Goal: Task Accomplishment & Management: Complete application form

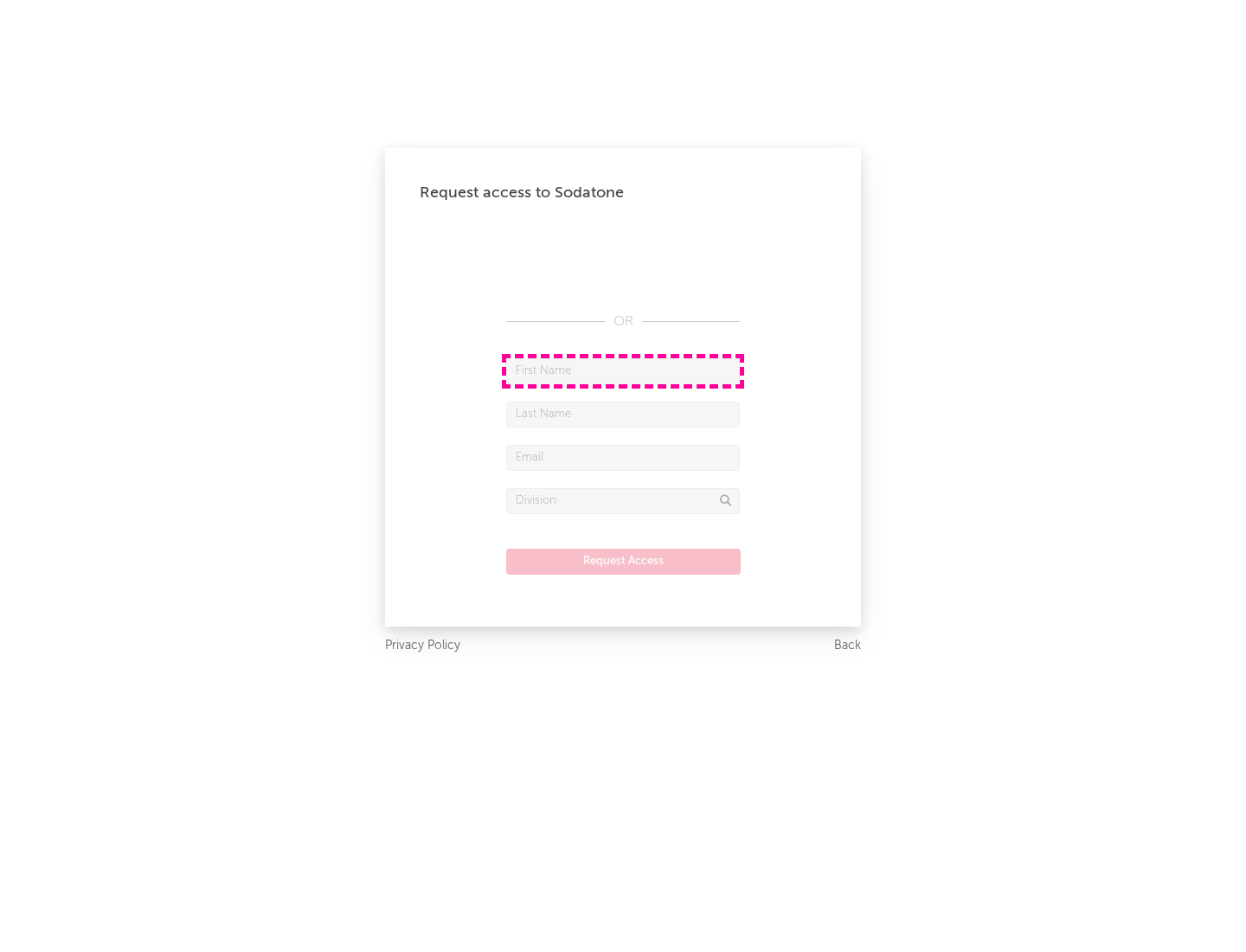
click at [623, 370] on input "text" at bounding box center [623, 371] width 233 height 26
type input "[PERSON_NAME]"
click at [623, 414] on input "text" at bounding box center [623, 414] width 233 height 26
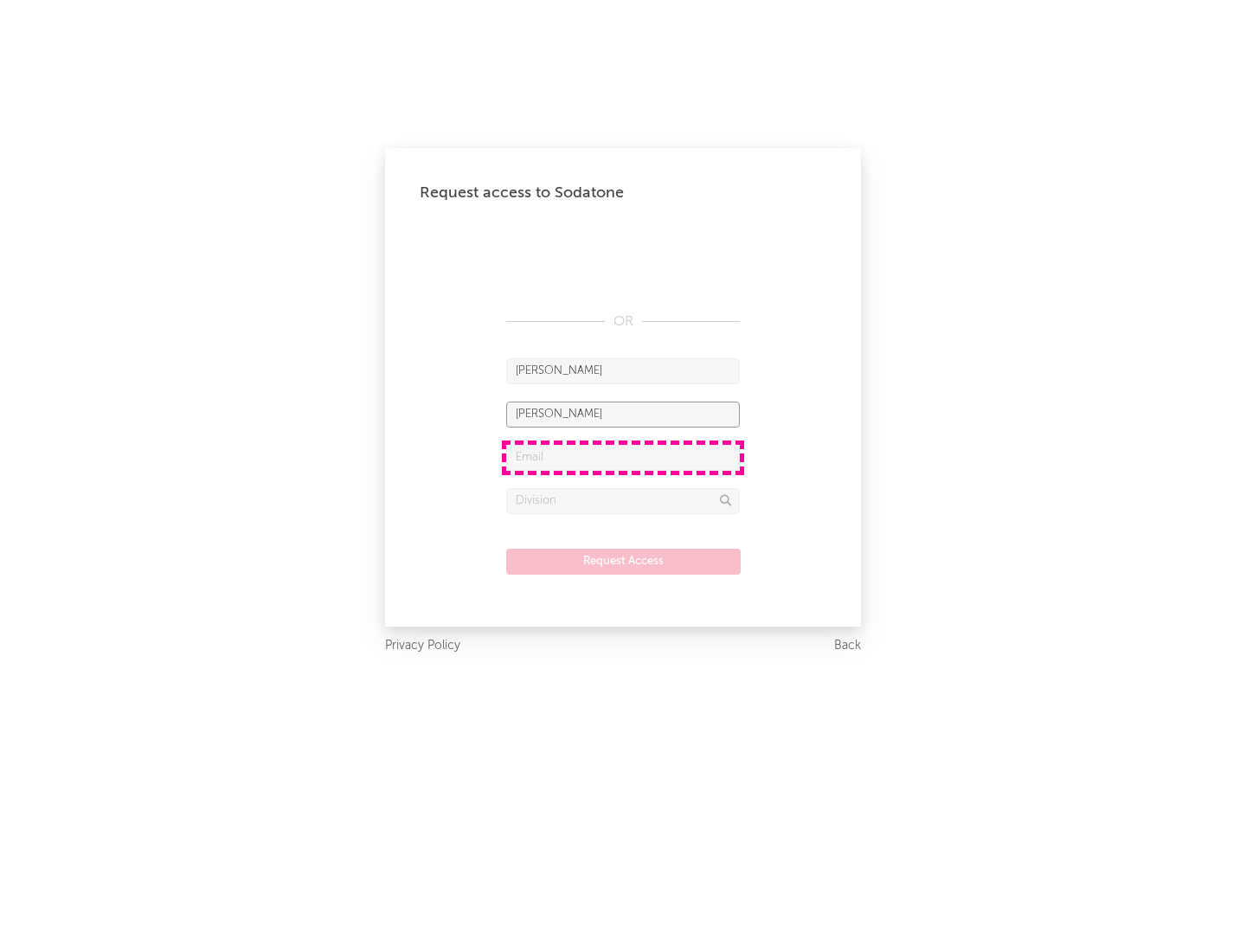
type input "[PERSON_NAME]"
click at [623, 457] on input "text" at bounding box center [623, 458] width 233 height 26
type input "[EMAIL_ADDRESS][DOMAIN_NAME]"
click at [623, 500] on input "text" at bounding box center [623, 501] width 233 height 26
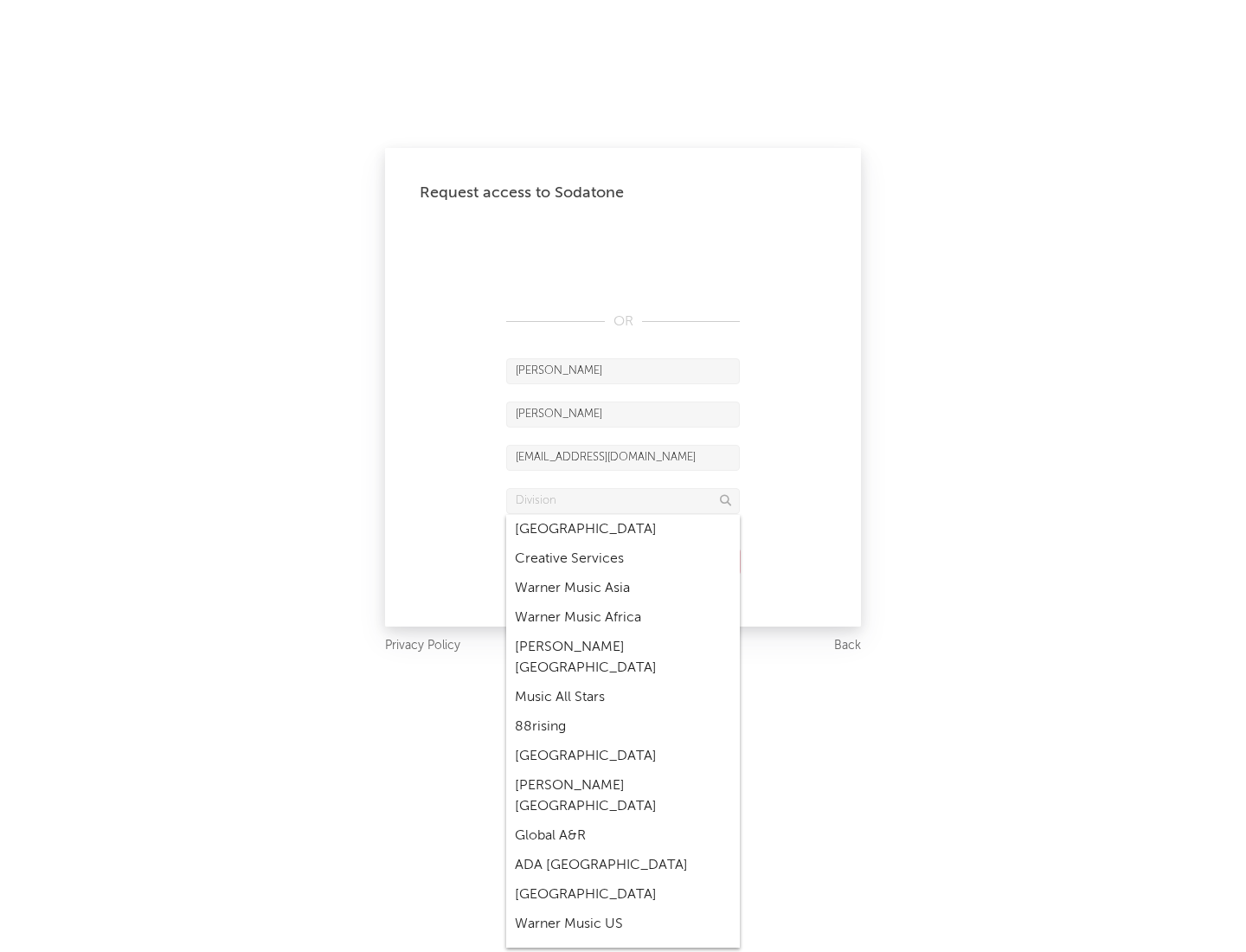
click at [623, 682] on div "Music All Stars" at bounding box center [623, 697] width 233 height 29
type input "Music All Stars"
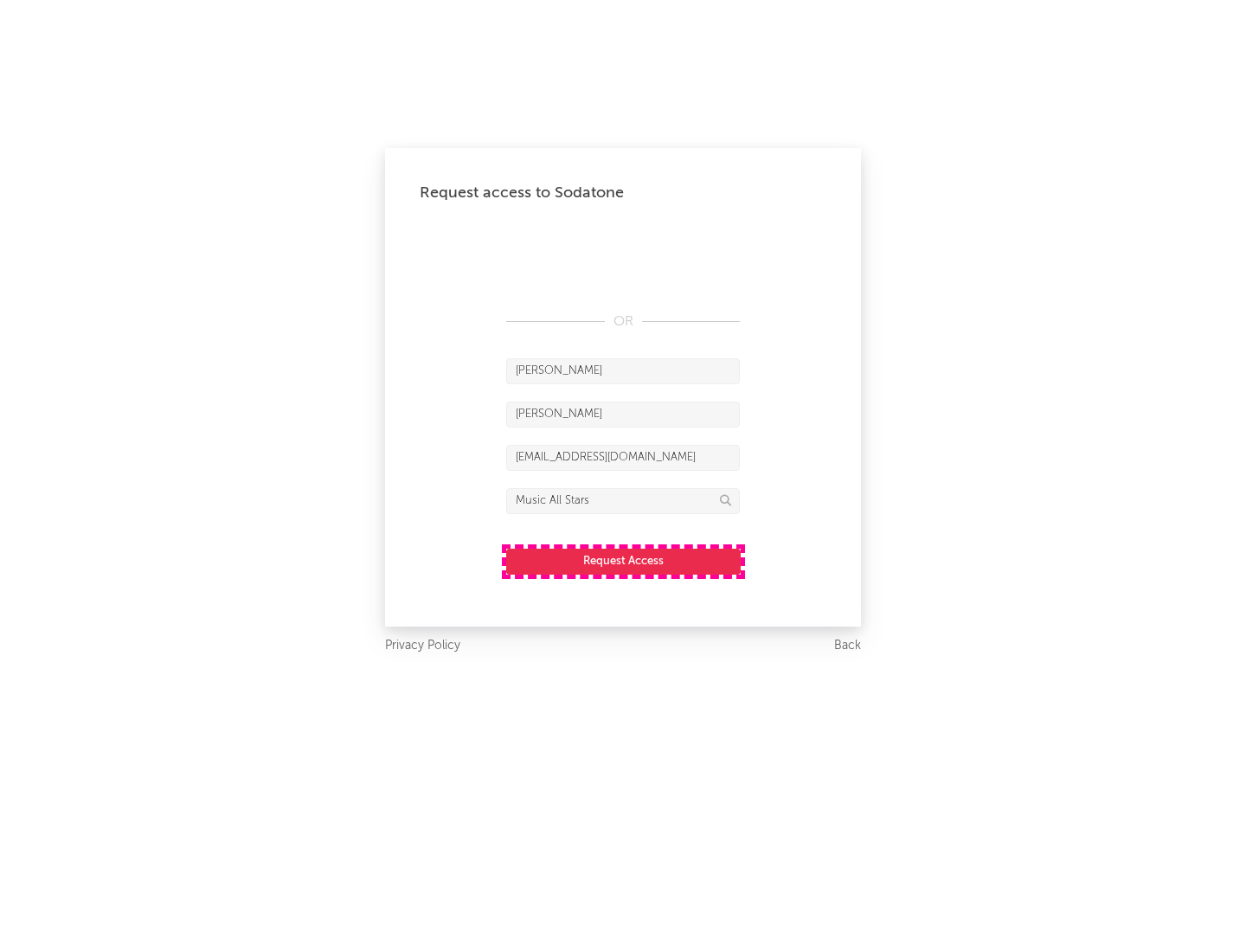
click at [623, 561] on button "Request Access" at bounding box center [623, 562] width 234 height 26
